Goal: Transaction & Acquisition: Purchase product/service

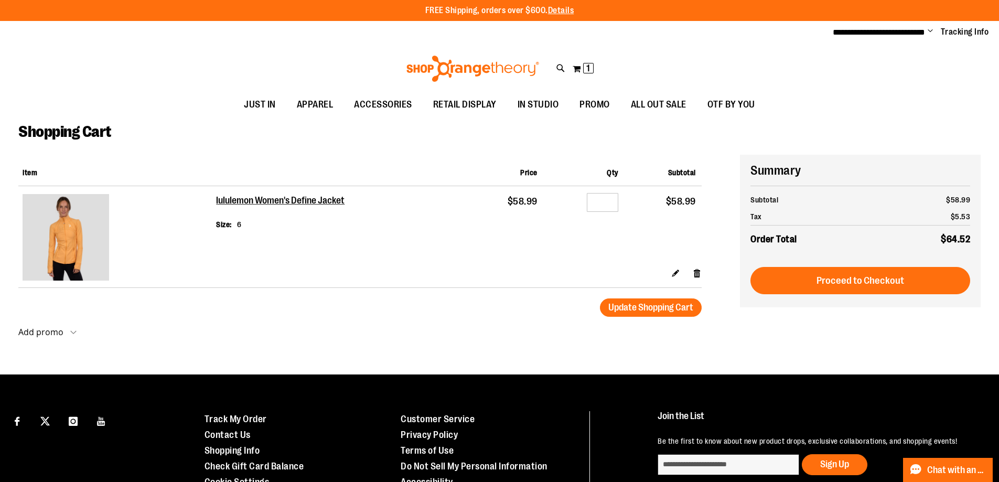
click at [971, 481] on div at bounding box center [499, 482] width 999 height 0
